Goal: Find specific page/section: Find specific page/section

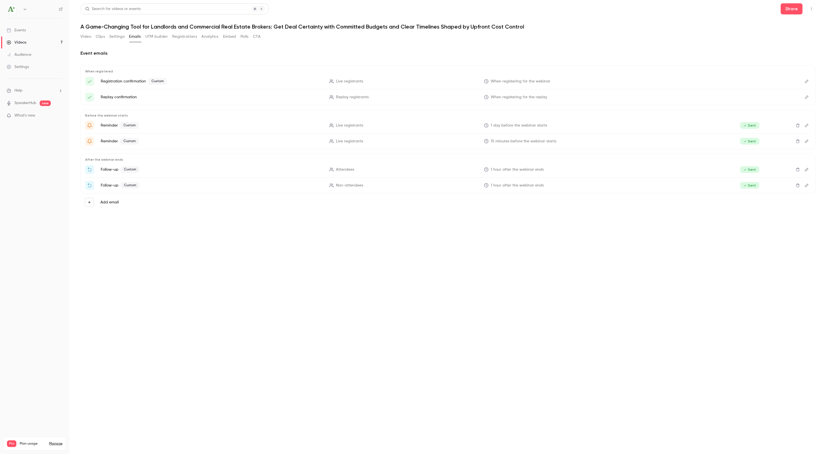
click at [185, 37] on button "Registrations" at bounding box center [184, 36] width 25 height 9
